Goal: Task Accomplishment & Management: Use online tool/utility

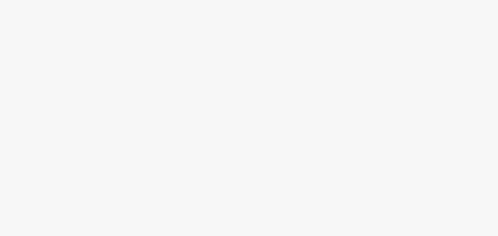
click at [296, 71] on body at bounding box center [249, 118] width 498 height 236
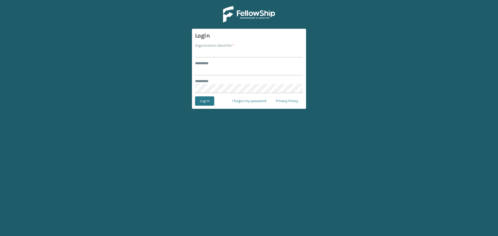
click at [212, 54] on input "Organization Identifier *" at bounding box center [249, 52] width 108 height 9
type input "SuperAdminOrganization"
click at [238, 68] on input "******** *" at bounding box center [249, 70] width 108 height 9
type input "******"
click at [200, 103] on button "Log In" at bounding box center [204, 100] width 19 height 9
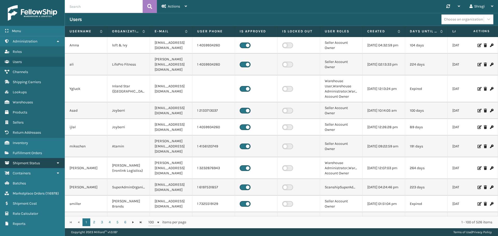
click at [43, 163] on link "Shipment Status" at bounding box center [32, 163] width 65 height 10
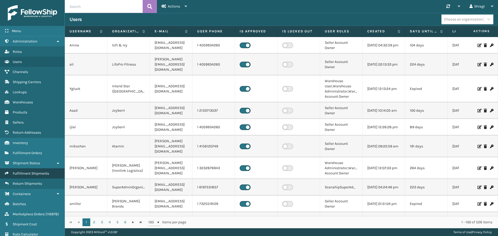
click at [42, 173] on span "Fulfillment Shipments" at bounding box center [31, 173] width 36 height 4
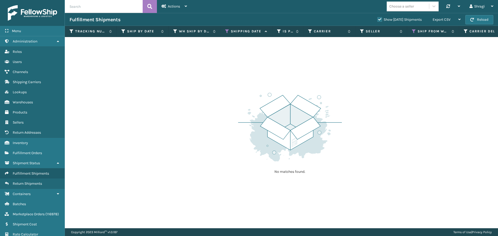
click at [230, 31] on div "Shipping Date" at bounding box center [246, 31] width 42 height 5
click at [228, 31] on icon at bounding box center [227, 31] width 4 height 5
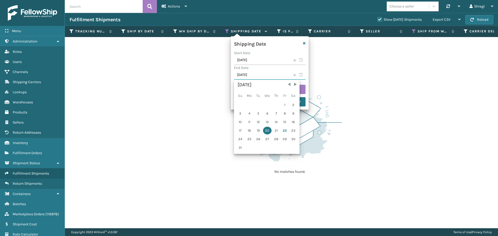
click at [267, 75] on input "08/20/2025" at bounding box center [270, 75] width 72 height 9
click at [273, 129] on div "21" at bounding box center [276, 131] width 8 height 8
type input "08/21/2025"
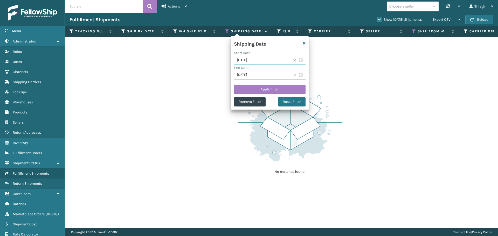
click at [253, 62] on input "08/20/2025" at bounding box center [270, 60] width 72 height 9
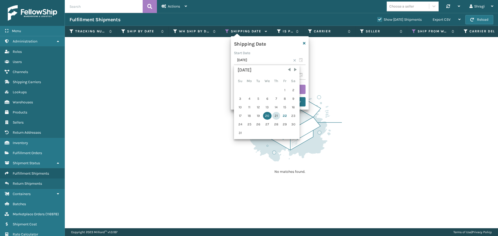
click at [275, 116] on div "21" at bounding box center [276, 116] width 8 height 8
type input "08/21/2025"
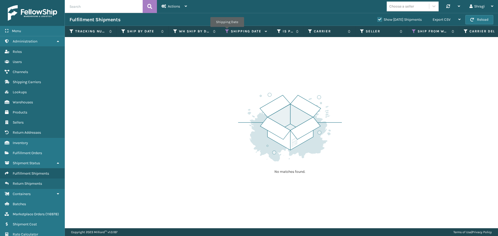
click at [227, 31] on icon at bounding box center [227, 31] width 4 height 5
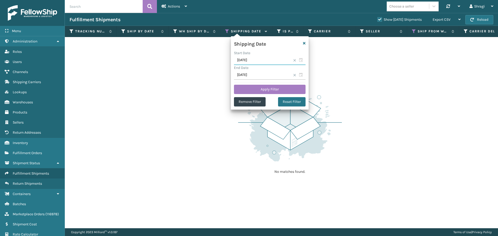
click at [266, 61] on input "08/20/2025" at bounding box center [270, 60] width 72 height 9
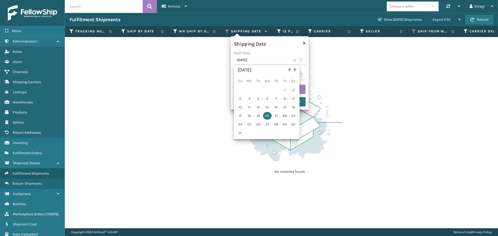
click at [275, 114] on div "21" at bounding box center [276, 116] width 8 height 8
click at [301, 80] on input "08/20/2025" at bounding box center [270, 75] width 72 height 9
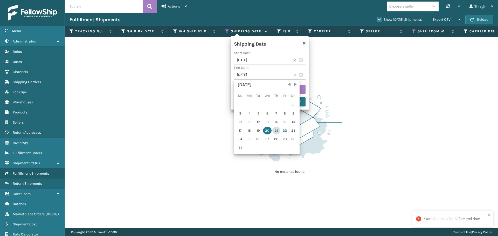
click at [275, 131] on div "21" at bounding box center [276, 131] width 8 height 8
type input "08/21/2025"
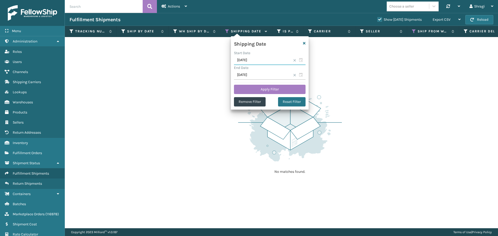
click at [261, 60] on input "08/20/2025" at bounding box center [270, 60] width 72 height 9
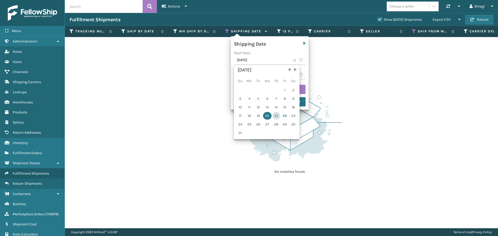
click at [275, 115] on div "21" at bounding box center [276, 116] width 8 height 8
type input "08/21/2025"
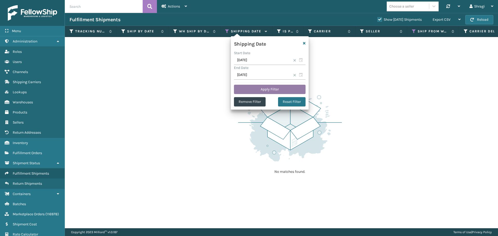
click at [264, 89] on button "Apply Filter" at bounding box center [270, 89] width 72 height 9
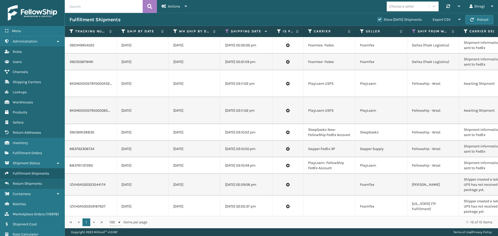
click at [326, 186] on td at bounding box center [329, 185] width 52 height 22
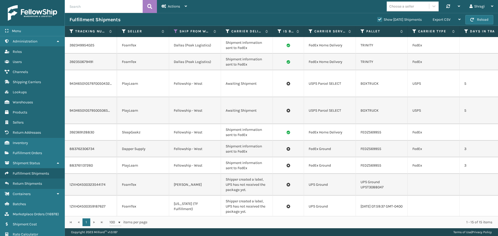
scroll to position [0, 239]
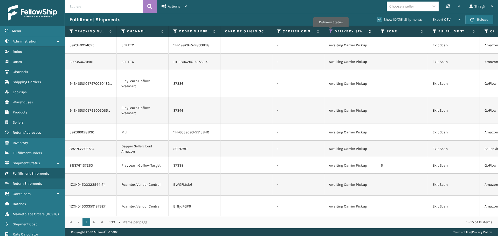
click at [331, 31] on icon at bounding box center [331, 31] width 4 height 5
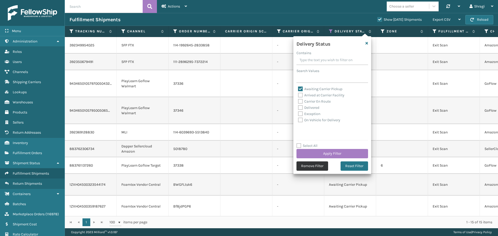
click at [312, 167] on button "Remove Filter" at bounding box center [312, 166] width 32 height 9
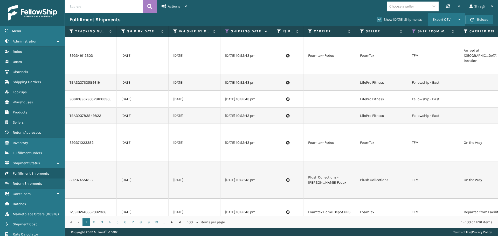
click at [446, 20] on span "Export CSV" at bounding box center [441, 19] width 18 height 4
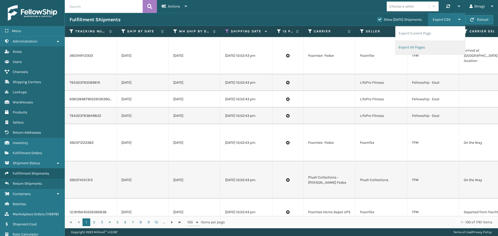
click at [420, 46] on li "Export All Pages" at bounding box center [429, 47] width 69 height 14
